Goal: Find specific page/section: Find specific page/section

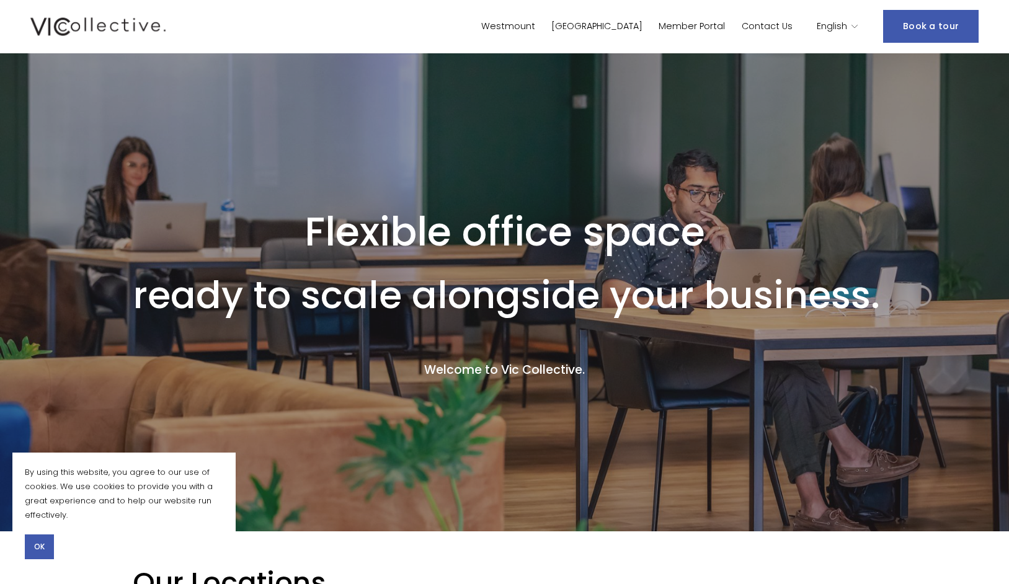
click at [643, 28] on link "[GEOGRAPHIC_DATA]" at bounding box center [597, 26] width 91 height 18
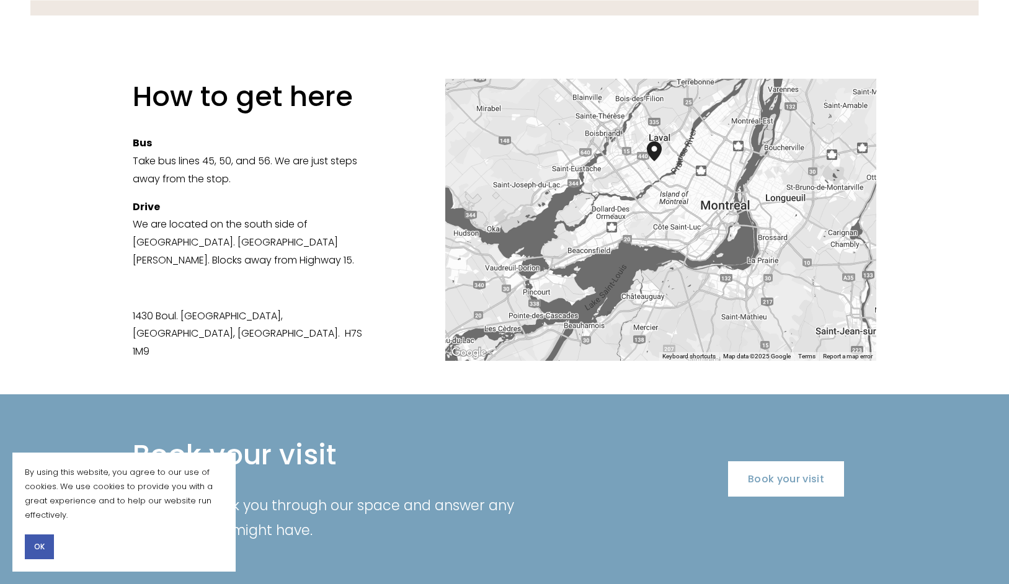
scroll to position [1902, 0]
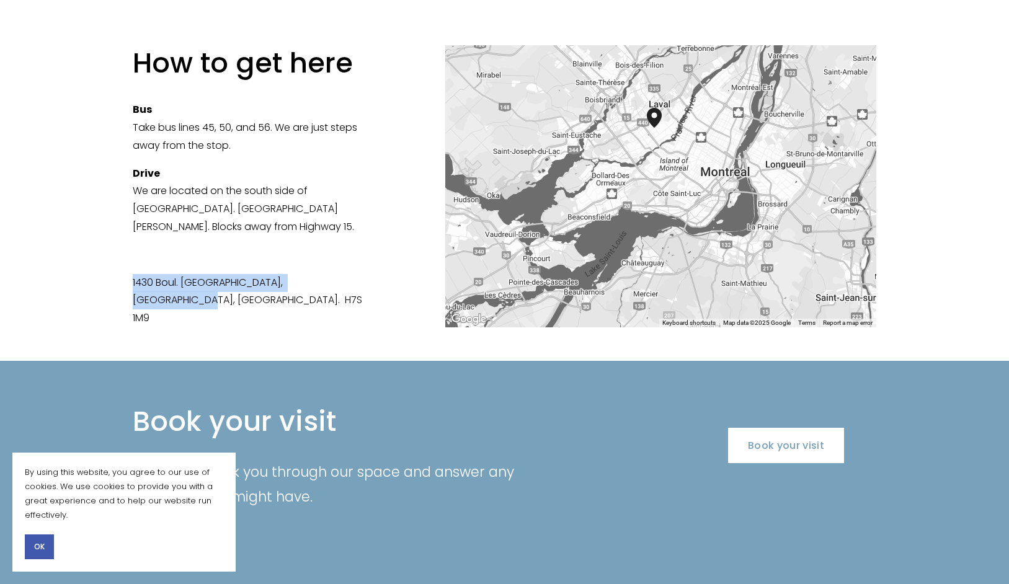
drag, startPoint x: 128, startPoint y: 267, endPoint x: 480, endPoint y: 291, distance: 352.5
click at [351, 274] on div "How to get here Bus Take bus lines 45, 50, and 56. We are just steps away from …" at bounding box center [504, 186] width 1009 height 282
copy p "1430 Boul. Saint-Martin, Laval, QC. H7S 1M9"
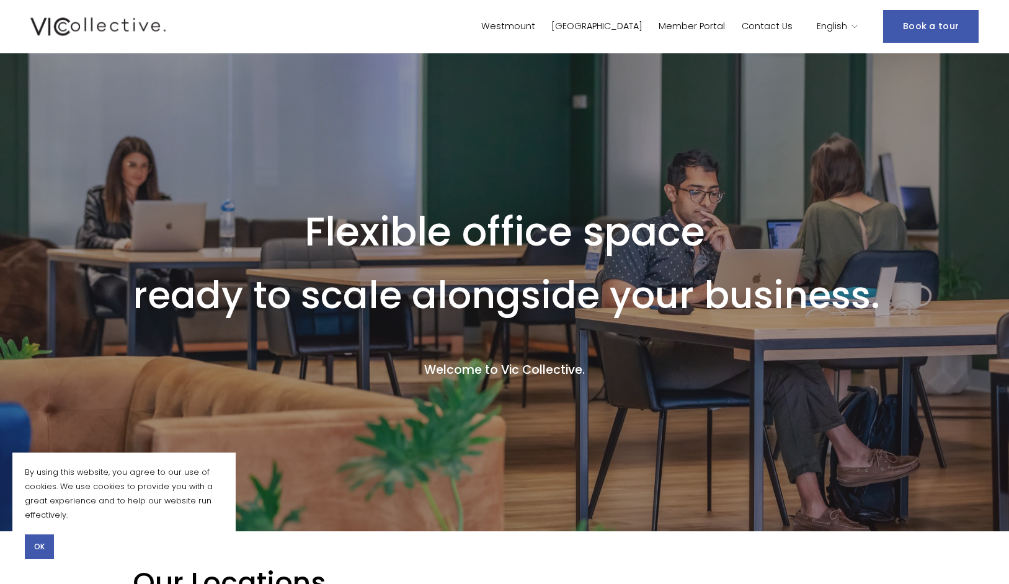
click at [632, 26] on link "[GEOGRAPHIC_DATA]" at bounding box center [597, 26] width 91 height 18
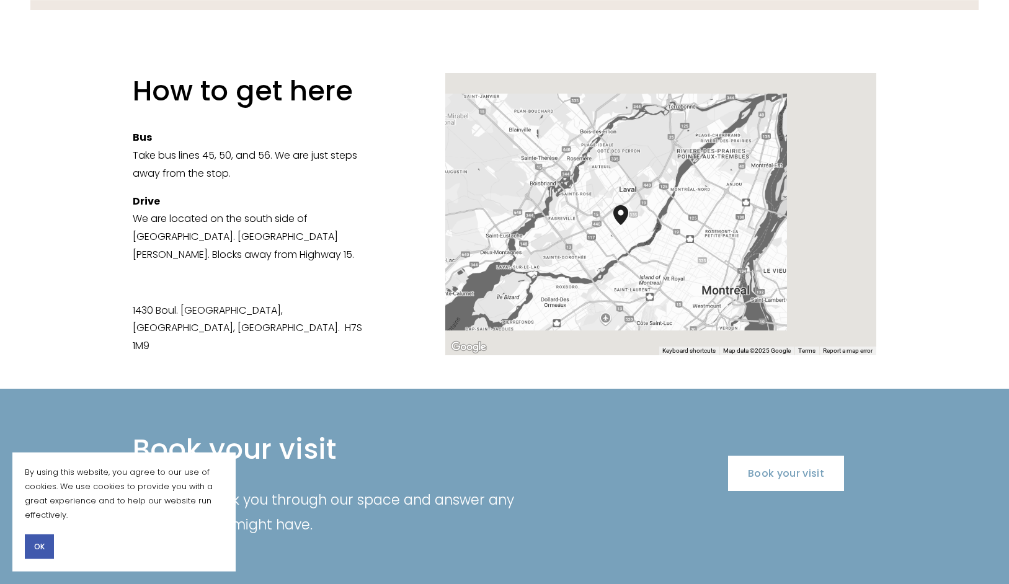
scroll to position [1886, 0]
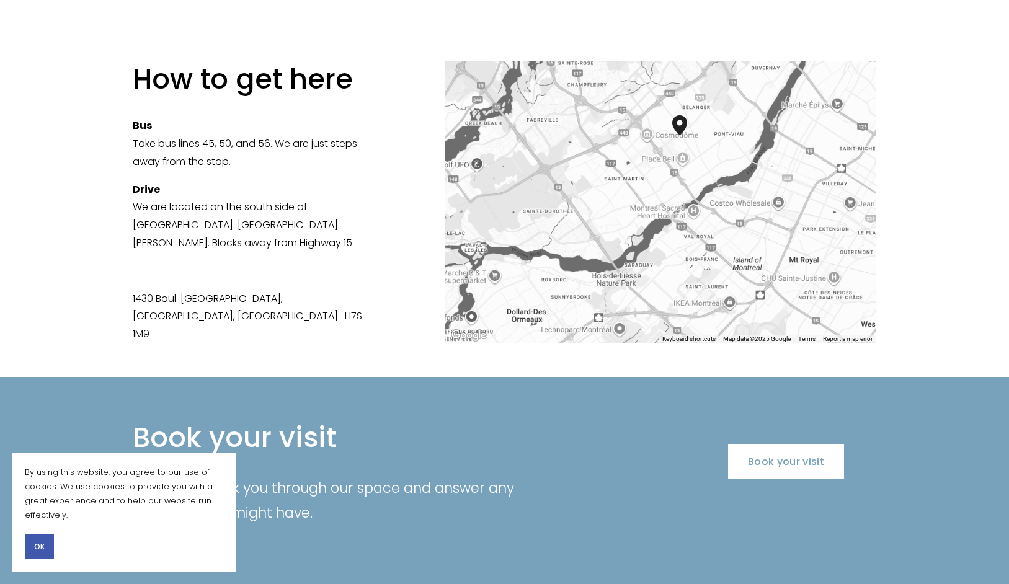
click at [426, 223] on div "How to get here Bus Take bus lines 45, 50, and 56. We are just steps away from …" at bounding box center [504, 202] width 1009 height 282
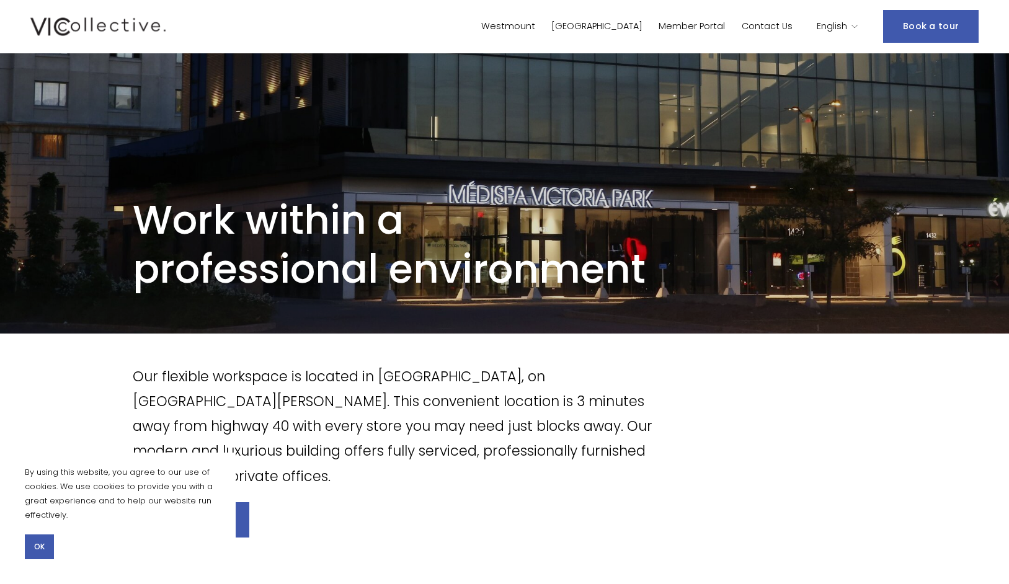
scroll to position [0, 0]
